Goal: Information Seeking & Learning: Learn about a topic

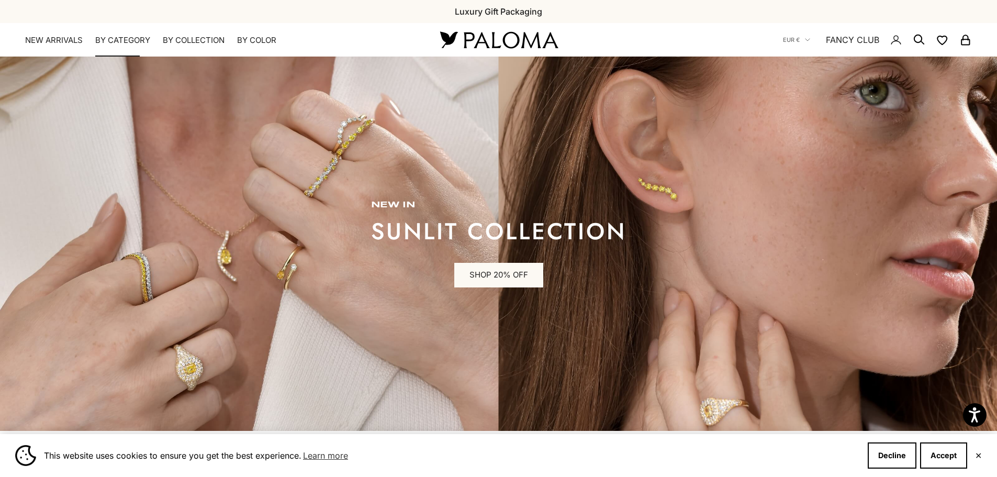
click at [40, 83] on link "Rings" at bounding box center [35, 85] width 21 height 10
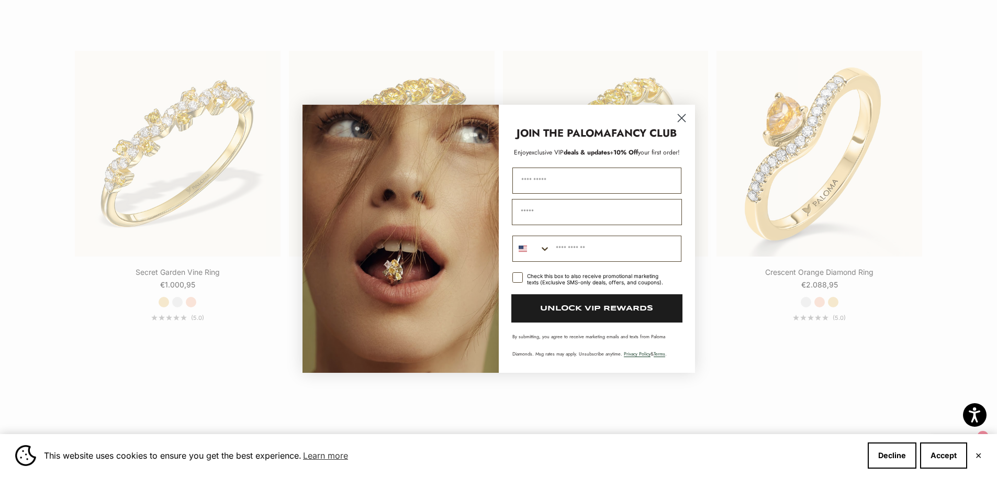
scroll to position [1361, 0]
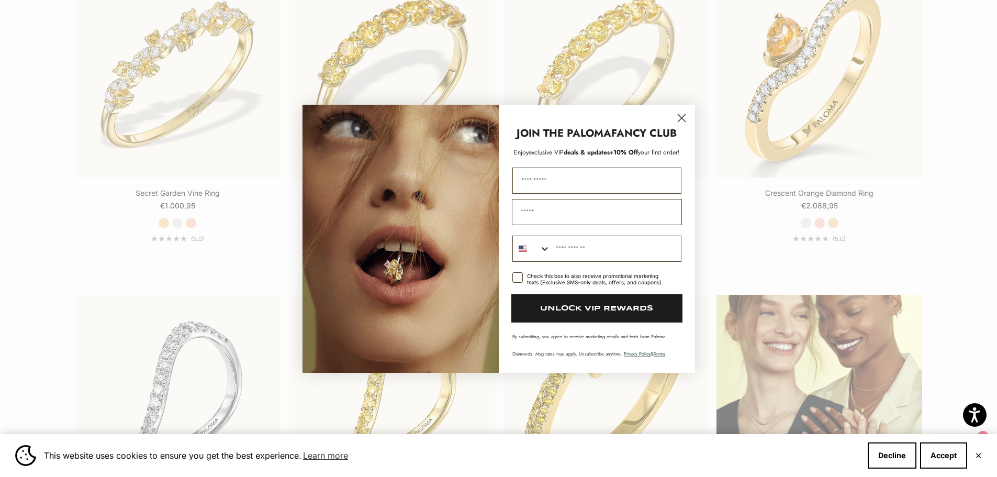
click at [681, 118] on icon "Close dialog" at bounding box center [681, 117] width 7 height 7
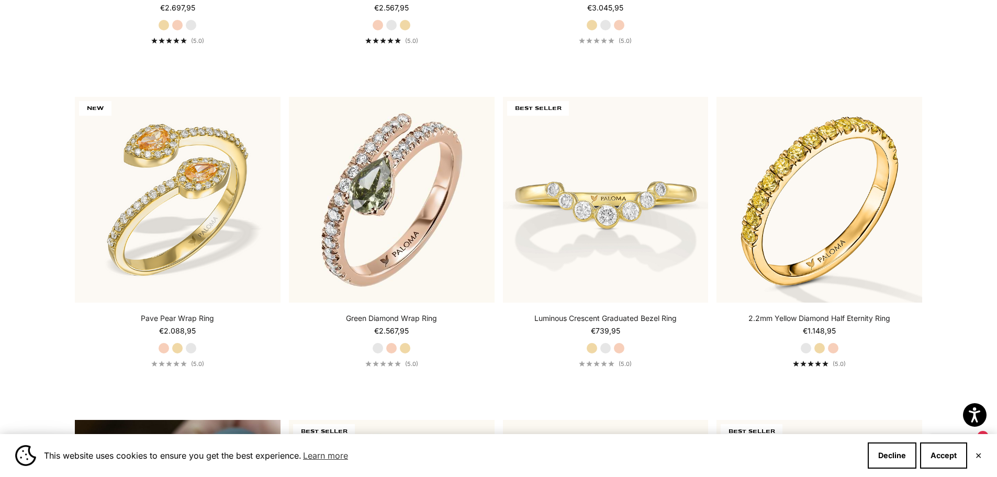
scroll to position [0, 0]
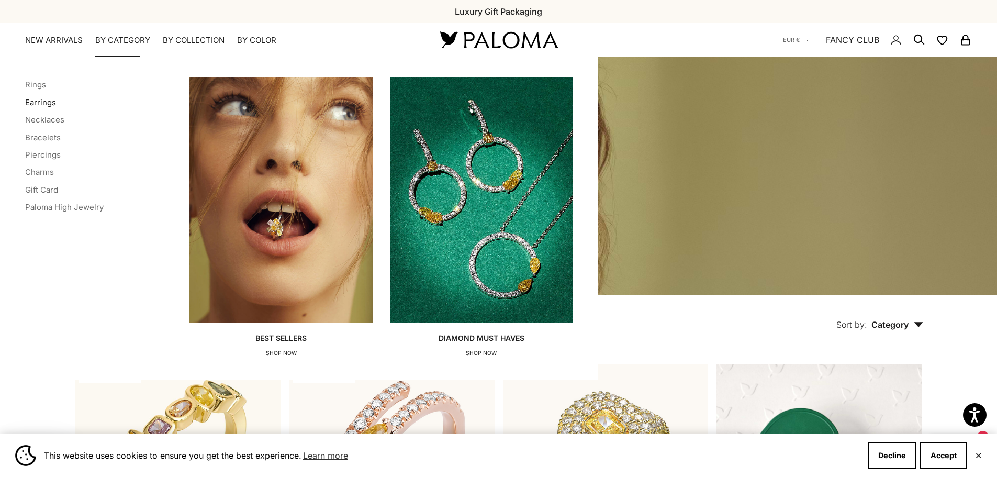
click at [46, 101] on link "Earrings" at bounding box center [40, 102] width 31 height 10
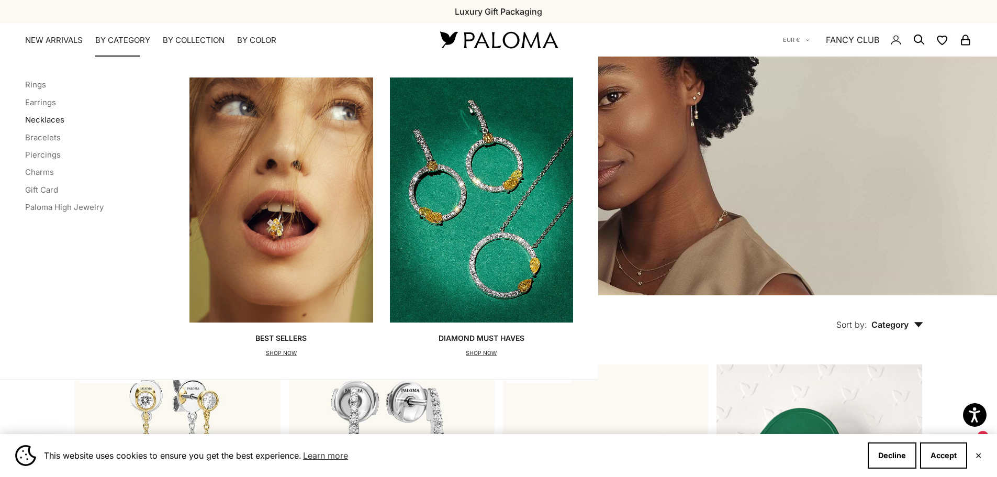
click at [43, 122] on link "Necklaces" at bounding box center [44, 120] width 39 height 10
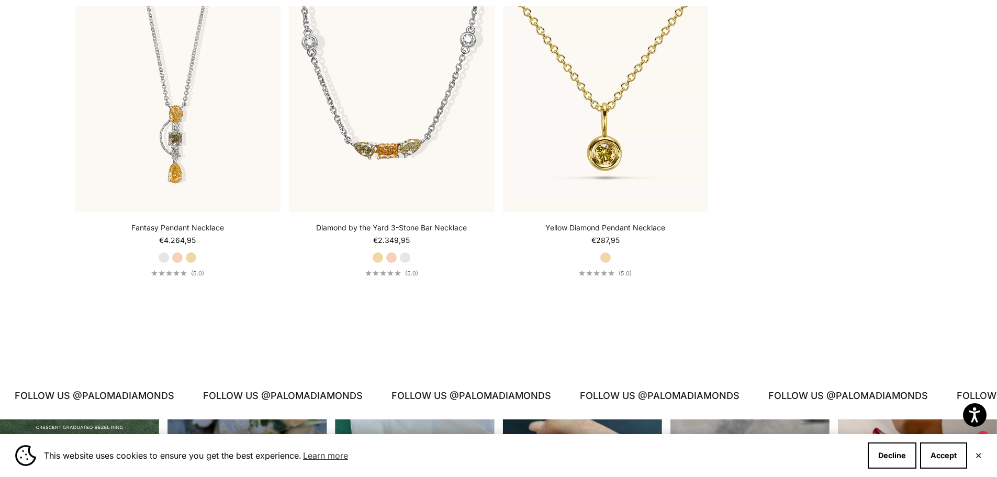
scroll to position [1518, 0]
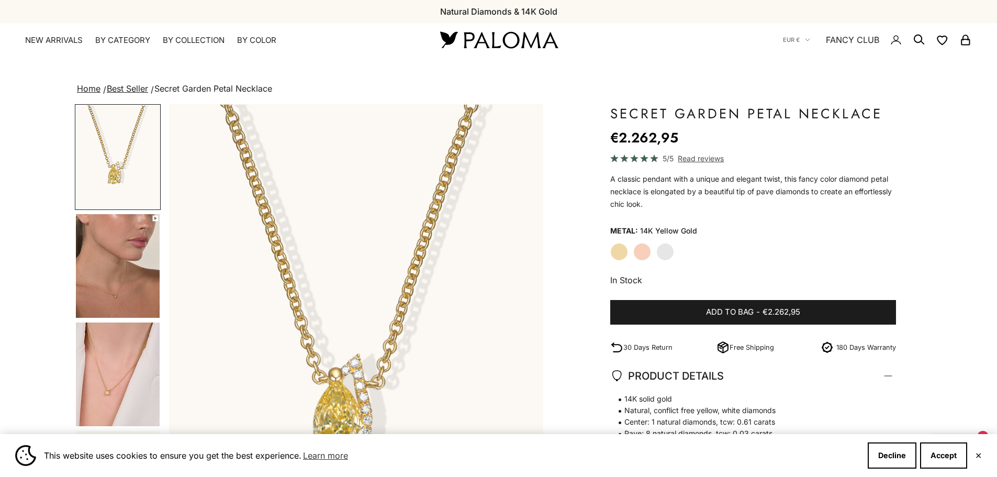
click at [347, 243] on img "Item 1 of 16" at bounding box center [356, 335] width 374 height 462
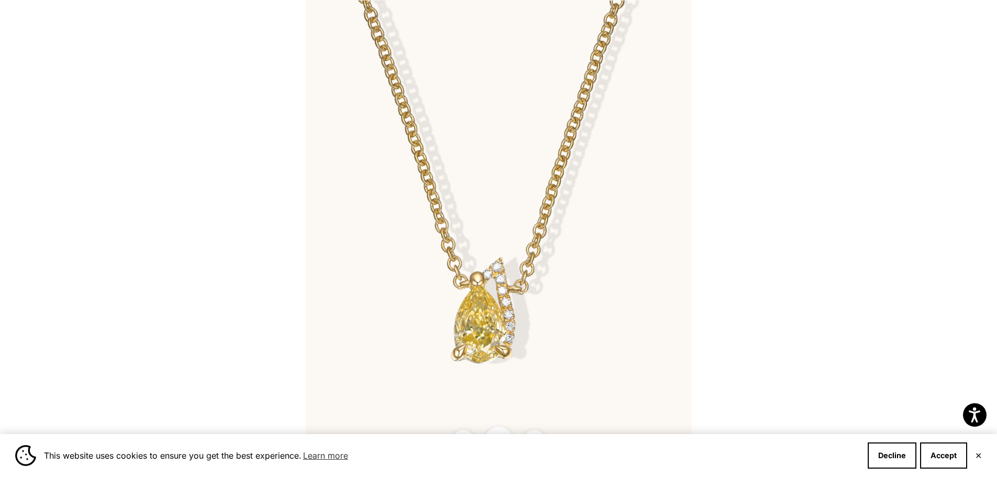
click at [451, 286] on img at bounding box center [499, 238] width 386 height 477
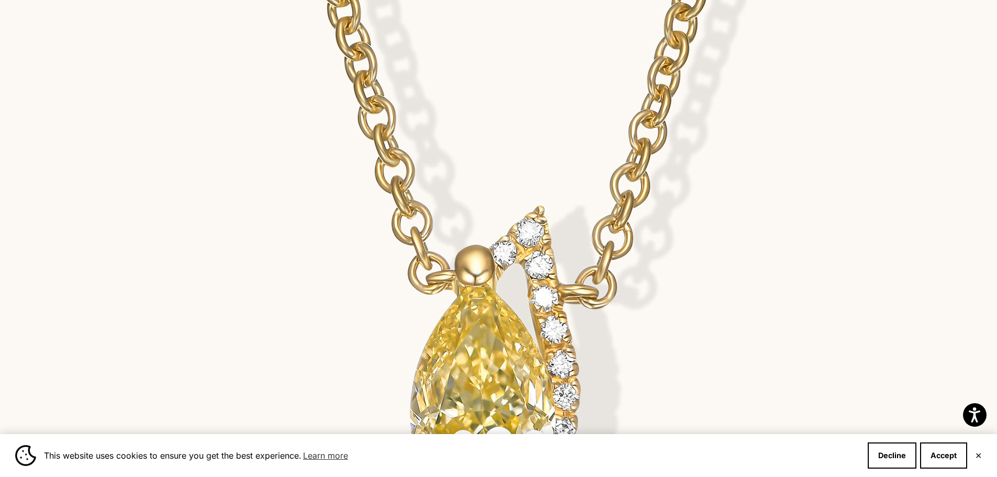
click at [451, 284] on img at bounding box center [534, 153] width 1068 height 1319
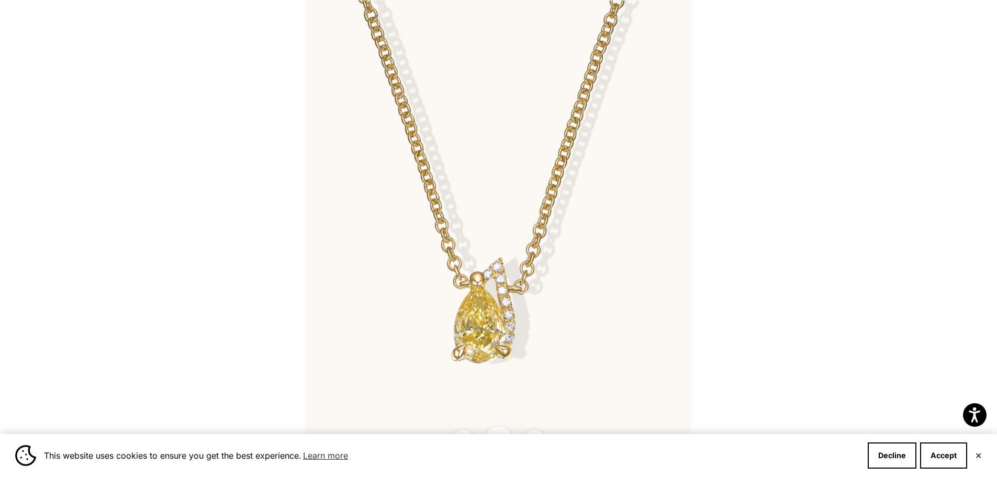
click at [568, 202] on img at bounding box center [499, 238] width 386 height 477
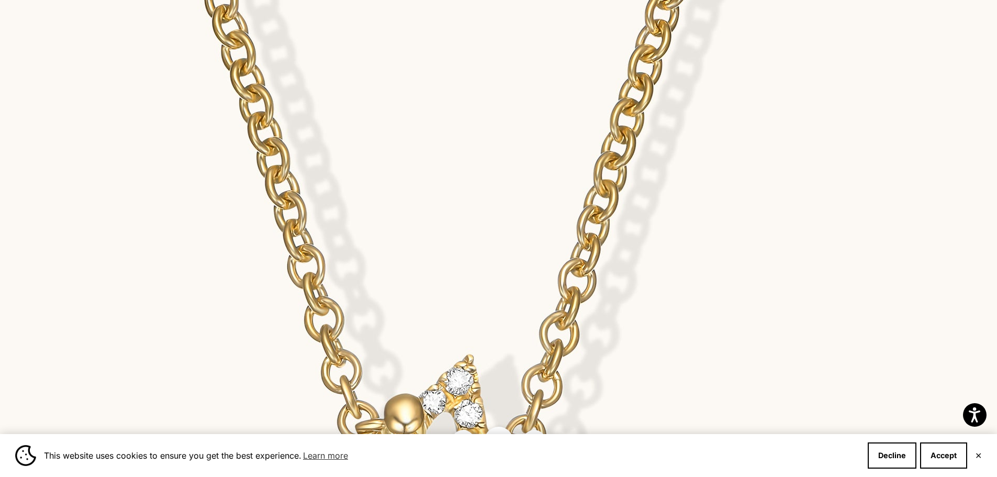
click at [558, 206] on img at bounding box center [463, 302] width 1068 height 1319
